Goal: Information Seeking & Learning: Check status

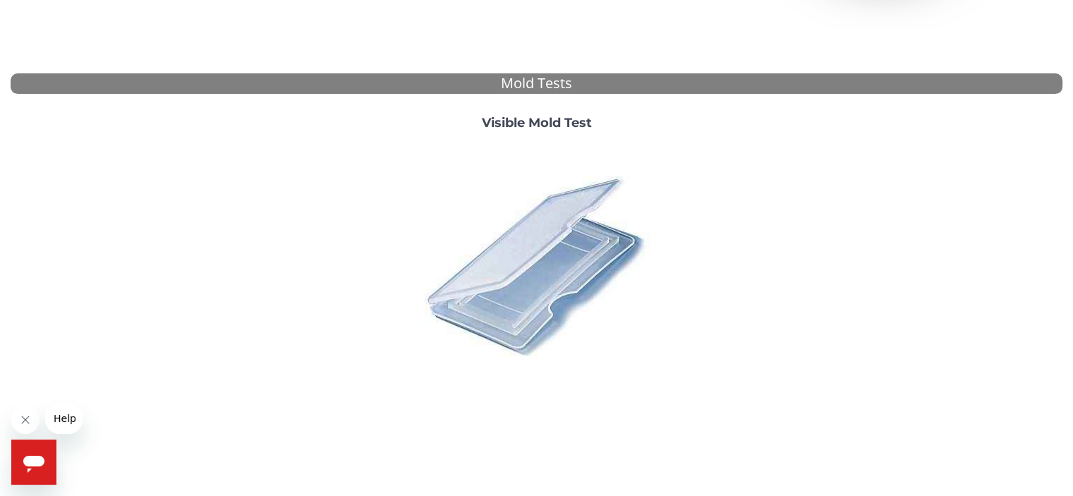
scroll to position [519, 0]
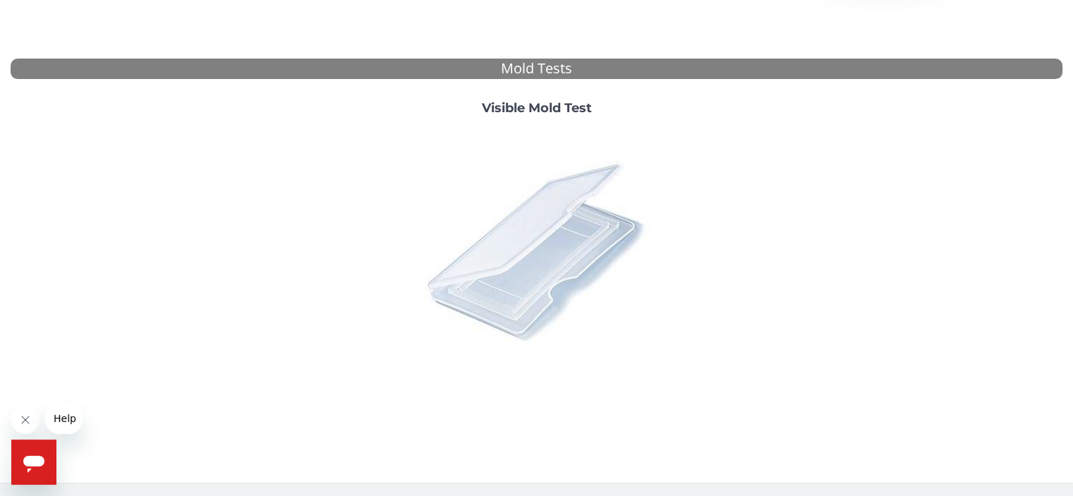
click at [544, 231] on img at bounding box center [536, 250] width 247 height 247
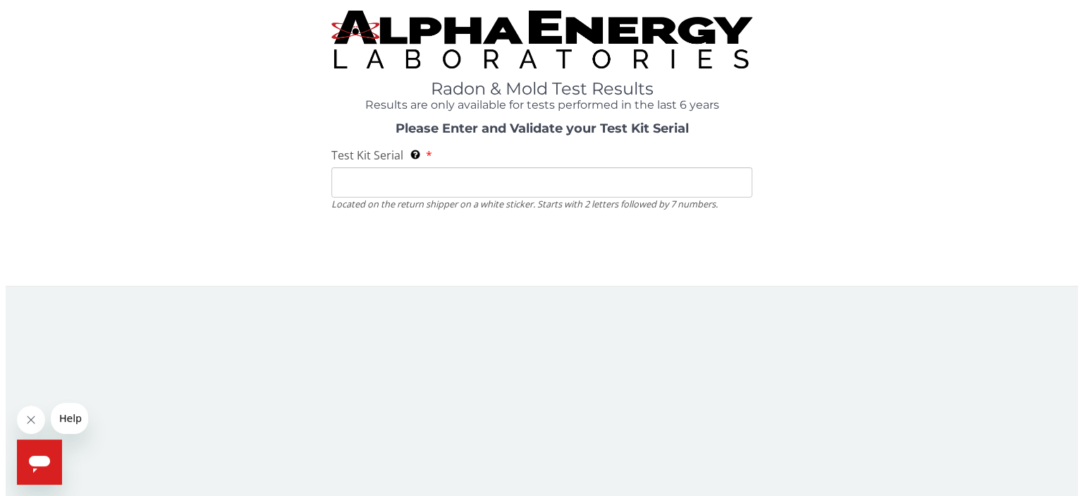
scroll to position [0, 0]
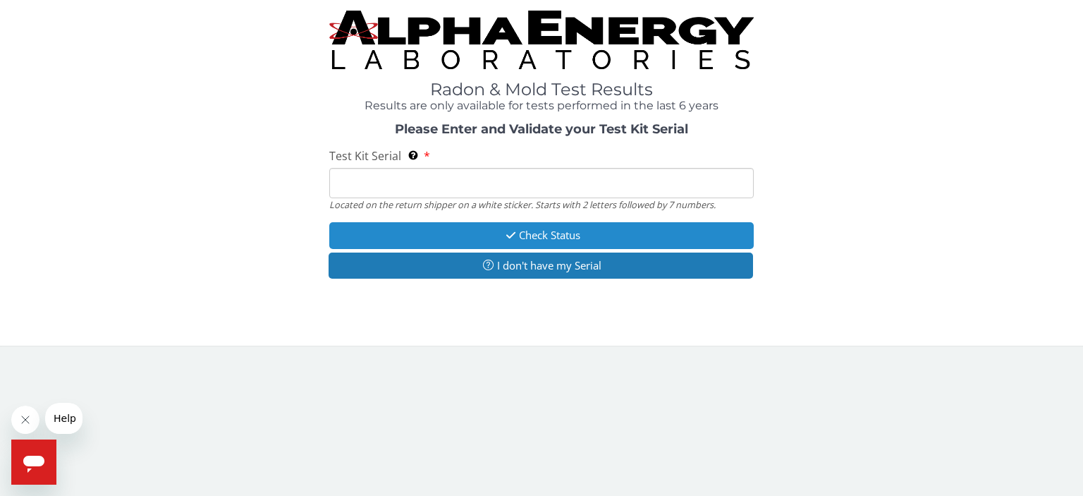
click at [558, 238] on button "Check Status" at bounding box center [541, 235] width 424 height 26
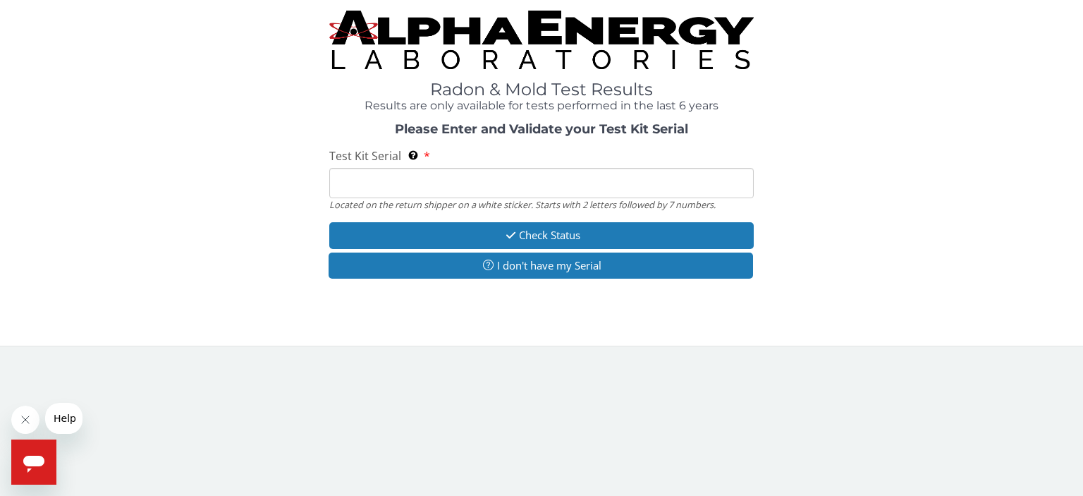
click at [417, 178] on input "Test Kit Serial Located on the return shipper on a white sticker. Starts with 2…" at bounding box center [541, 183] width 424 height 30
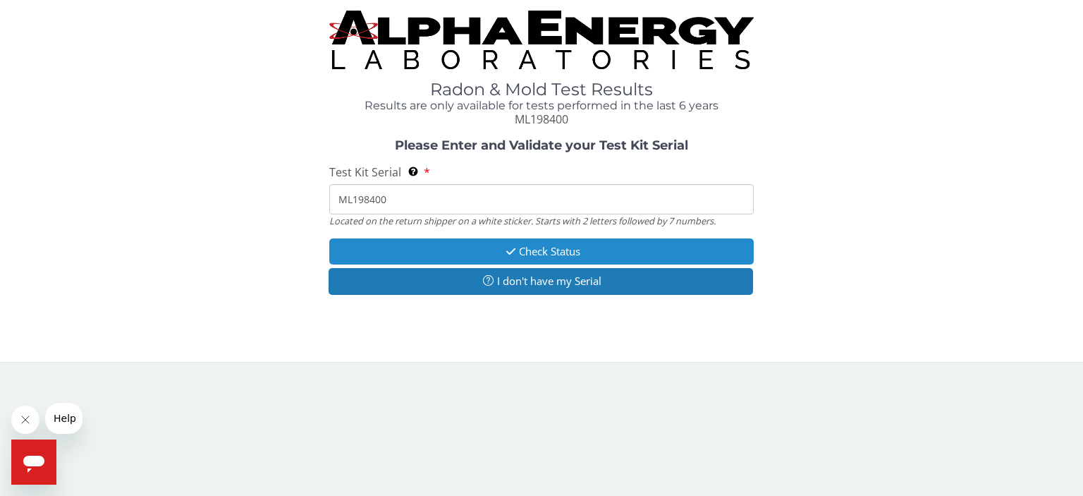
type input "ML198400"
click at [551, 256] on button "Check Status" at bounding box center [541, 251] width 424 height 26
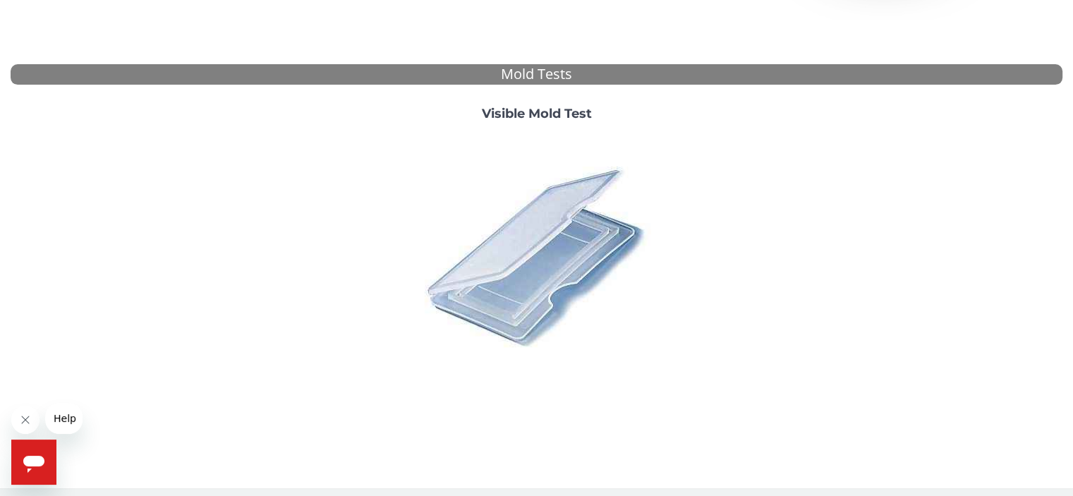
scroll to position [519, 0]
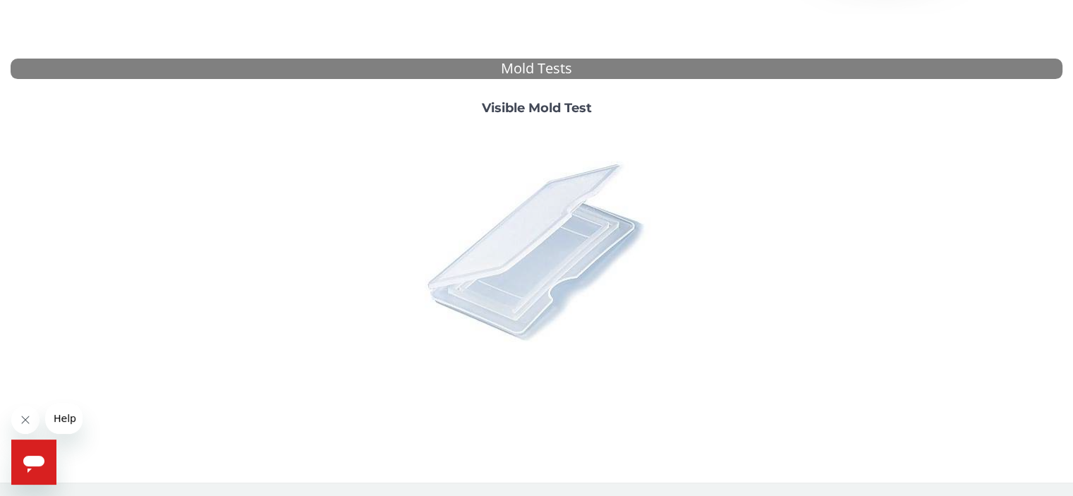
click at [558, 188] on img at bounding box center [536, 250] width 247 height 247
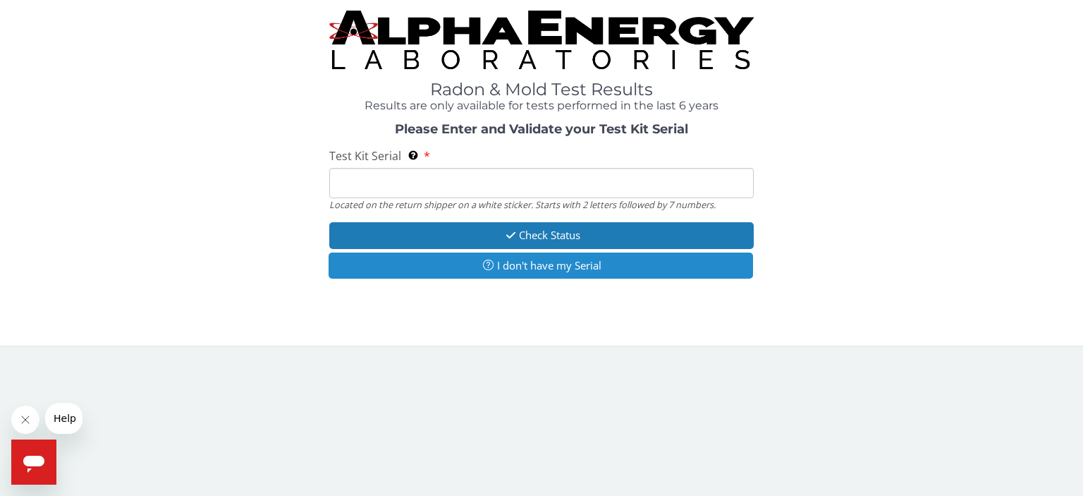
click at [544, 265] on button "I don't have my Serial" at bounding box center [541, 265] width 424 height 26
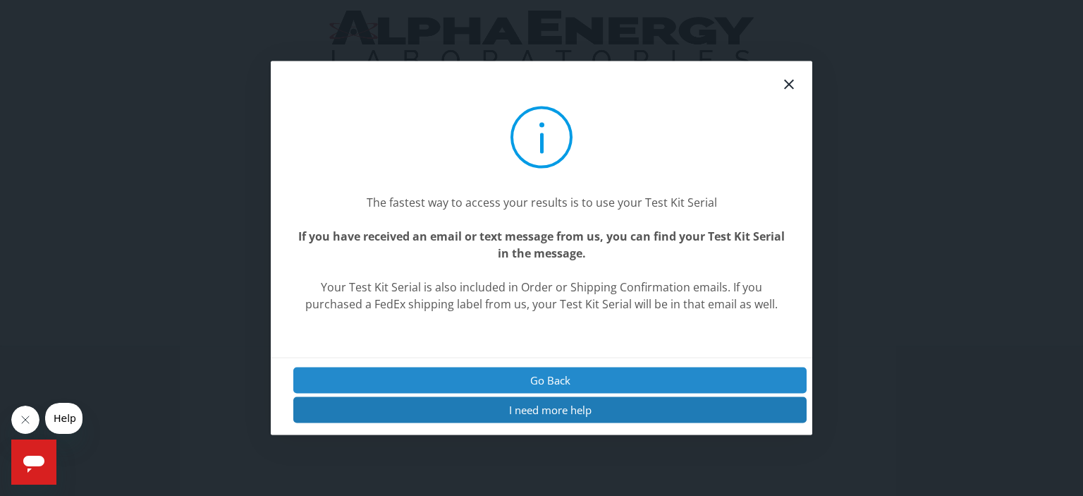
click at [553, 383] on button "Go Back" at bounding box center [549, 380] width 513 height 26
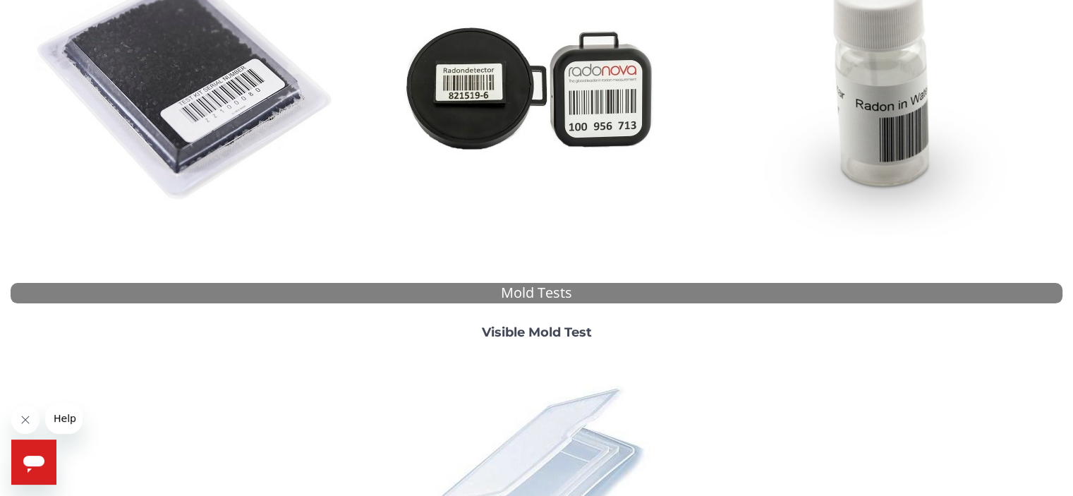
scroll to position [494, 0]
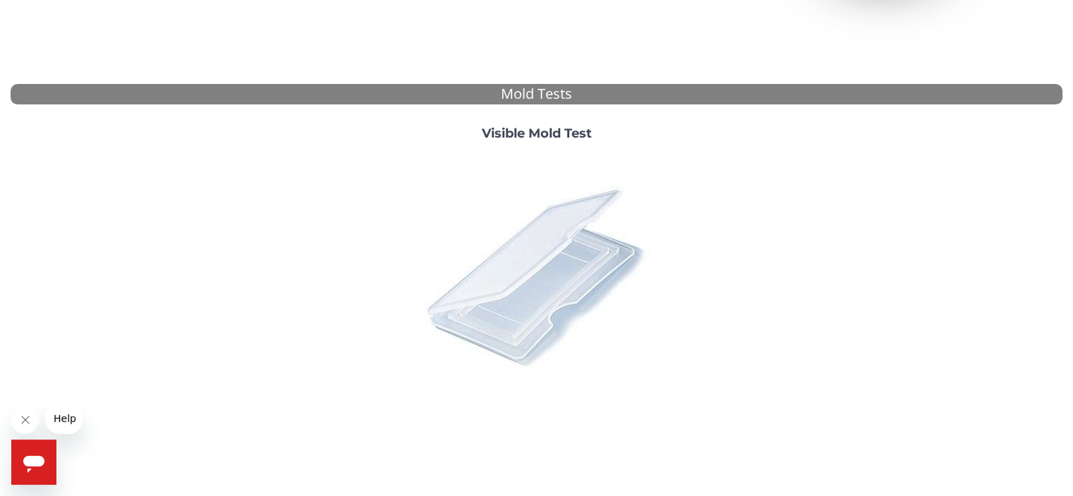
click at [540, 269] on img at bounding box center [536, 275] width 247 height 247
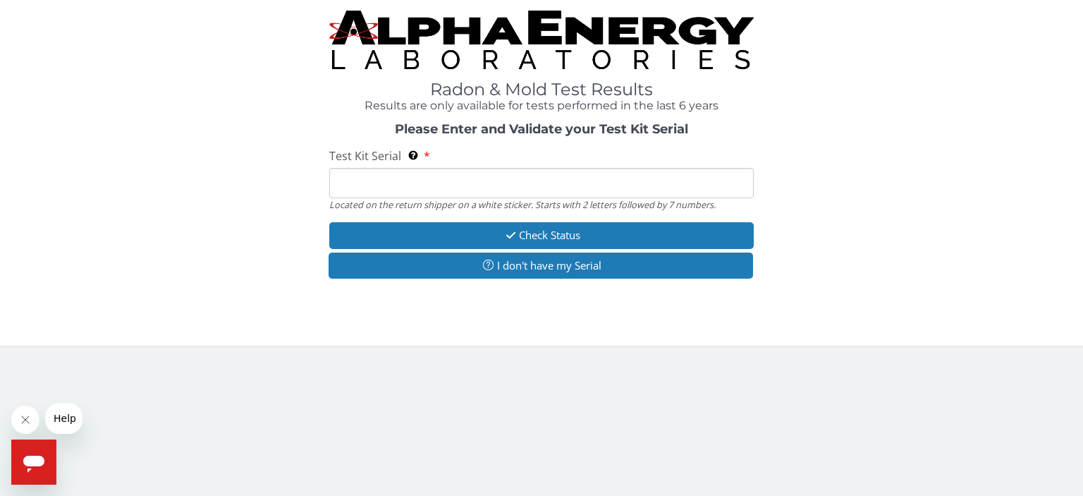
paste input "ML198400"
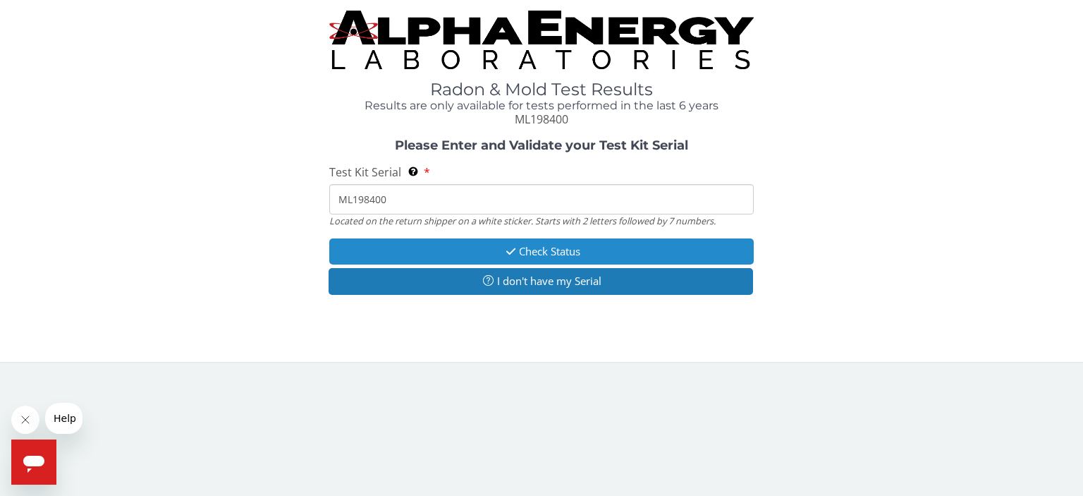
type input "ML198400"
click at [555, 253] on button "Check Status" at bounding box center [541, 251] width 424 height 26
